Goal: Task Accomplishment & Management: Use online tool/utility

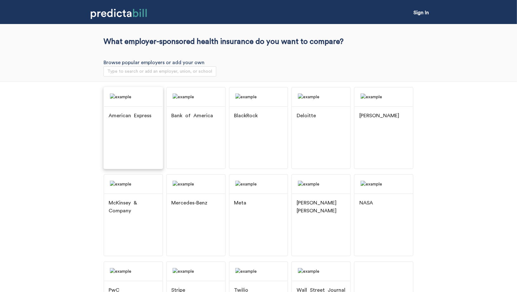
click at [137, 106] on img at bounding box center [133, 97] width 58 height 19
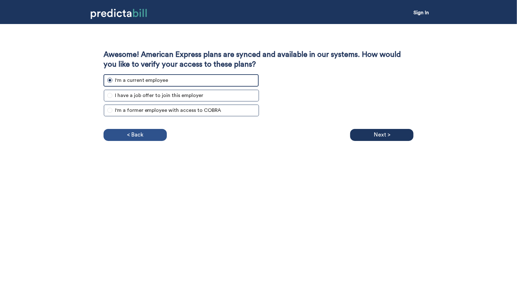
click at [128, 136] on p "< Back" at bounding box center [135, 134] width 16 height 9
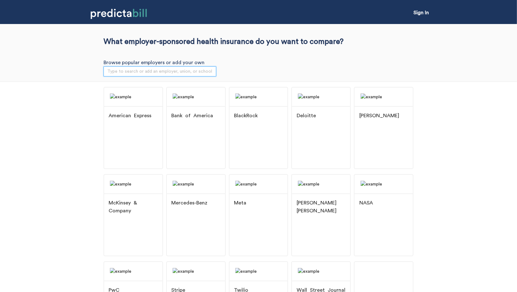
click at [131, 73] on input "search" at bounding box center [159, 71] width 105 height 9
type input "[PERSON_NAME]"
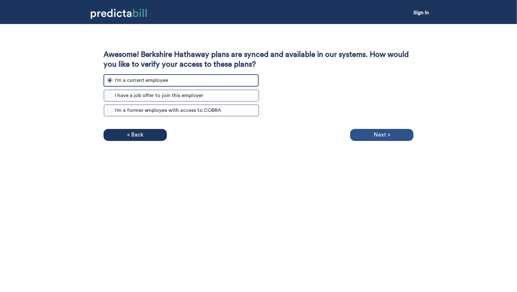
click at [397, 134] on div "Next >" at bounding box center [381, 135] width 63 height 12
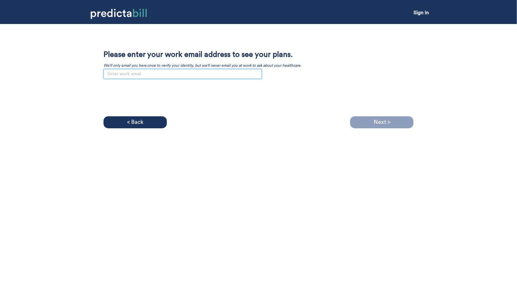
click at [108, 75] on input "email" at bounding box center [182, 74] width 158 height 10
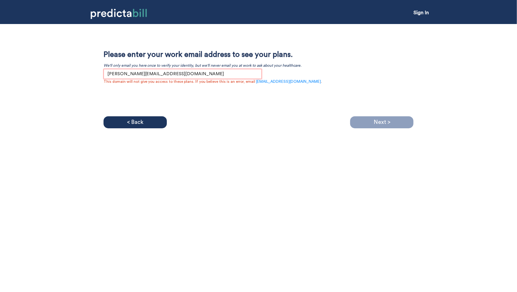
type input "[PERSON_NAME][EMAIL_ADDRESS][DOMAIN_NAME]"
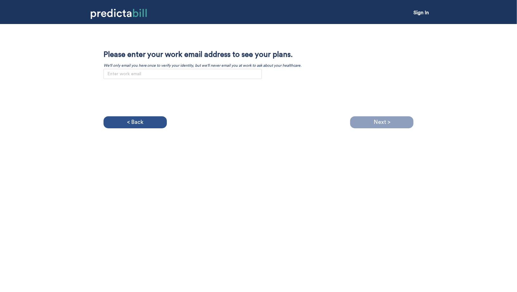
click at [147, 121] on div "< Back" at bounding box center [134, 122] width 63 height 12
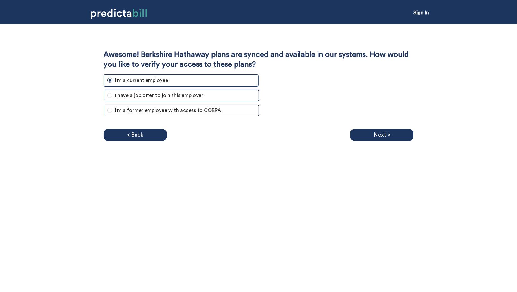
click at [52, 114] on div "Awesome! Berkshire Hathaway plans are synced and available in our systems. How …" at bounding box center [258, 82] width 517 height 117
click at [127, 131] on p "< Back" at bounding box center [135, 134] width 16 height 9
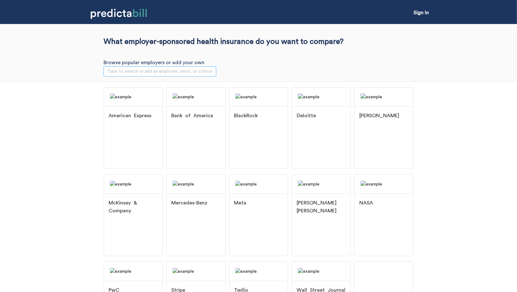
click at [122, 69] on input "search" at bounding box center [159, 71] width 105 height 9
type input "booz"
